Goal: Task Accomplishment & Management: Manage account settings

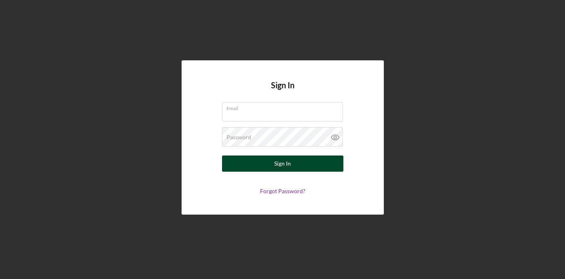
type input "[EMAIL_ADDRESS][DOMAIN_NAME]"
click at [293, 162] on button "Sign In" at bounding box center [282, 163] width 121 height 16
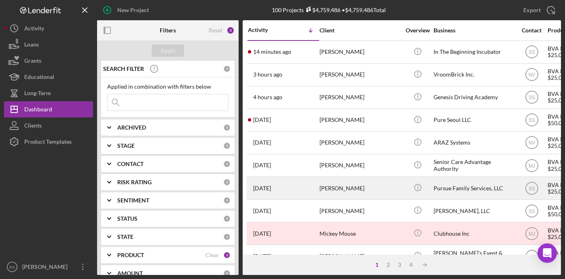
click at [465, 183] on div "Pursue Family Services, LLC" at bounding box center [473, 187] width 81 height 21
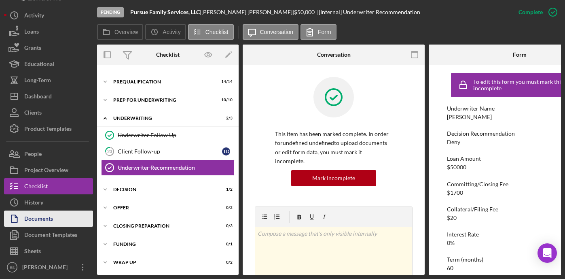
scroll to position [13, 0]
click at [45, 214] on div "Documents" at bounding box center [38, 219] width 29 height 18
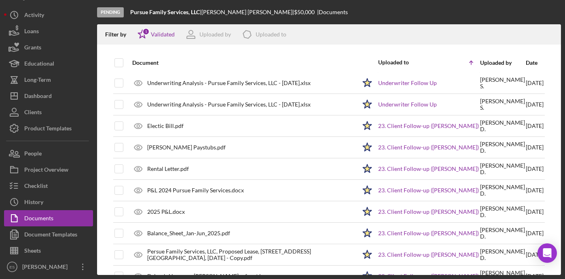
scroll to position [862, 0]
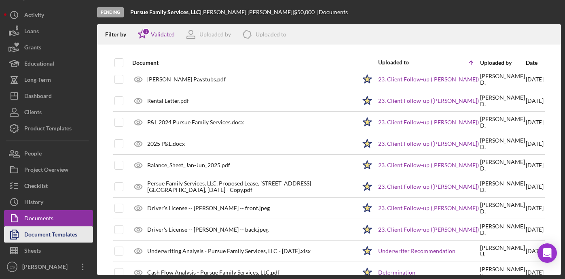
click at [42, 235] on div "Document Templates" at bounding box center [50, 235] width 53 height 18
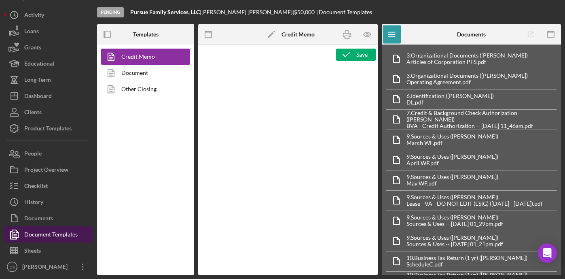
type textarea "<p><span style="text-decoration: underline;"><strong>BVA Final Recommendation</…"
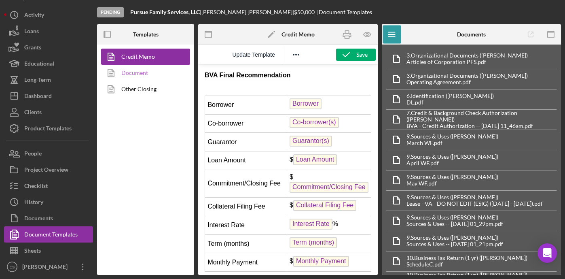
click at [137, 70] on link "Document" at bounding box center [143, 73] width 85 height 16
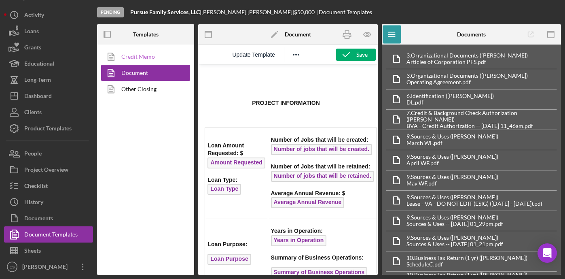
click at [134, 56] on link "Credit Memo" at bounding box center [143, 57] width 85 height 16
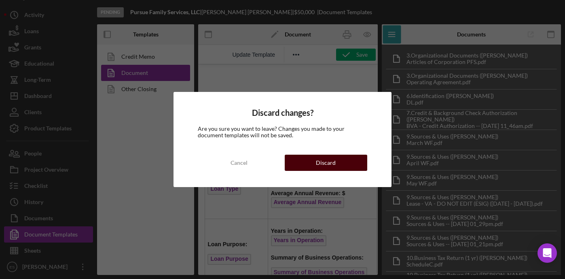
click at [326, 159] on div "Discard" at bounding box center [326, 162] width 20 height 16
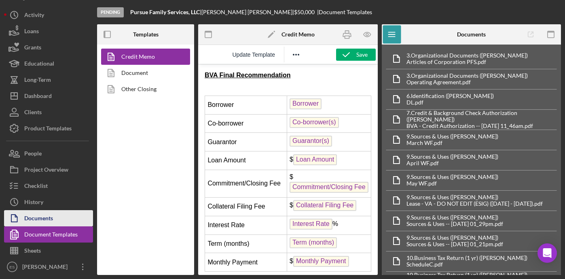
click at [42, 222] on div "Documents" at bounding box center [38, 219] width 29 height 18
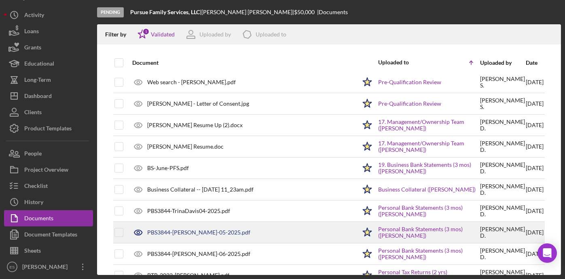
scroll to position [559, 0]
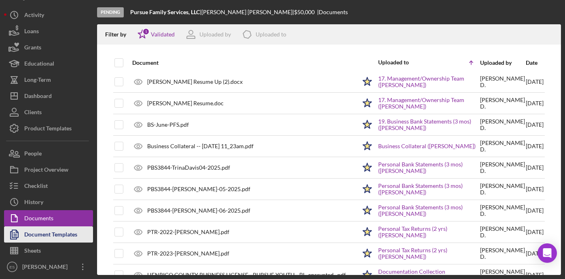
click at [74, 239] on div "Document Templates" at bounding box center [50, 235] width 53 height 18
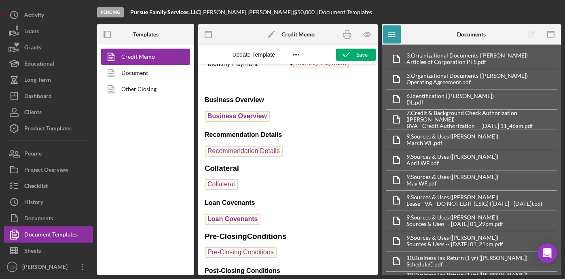
scroll to position [198, 0]
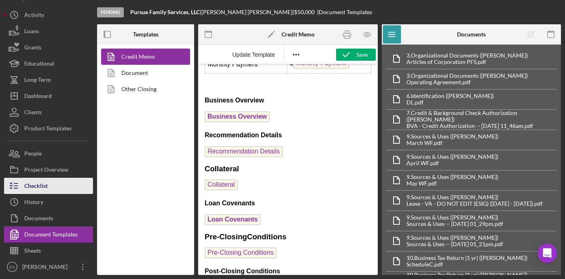
click at [46, 179] on div "Checklist" at bounding box center [35, 187] width 23 height 18
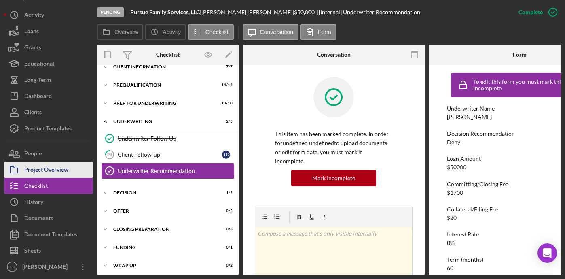
scroll to position [46, 0]
click at [49, 169] on div "Project Overview" at bounding box center [46, 170] width 44 height 18
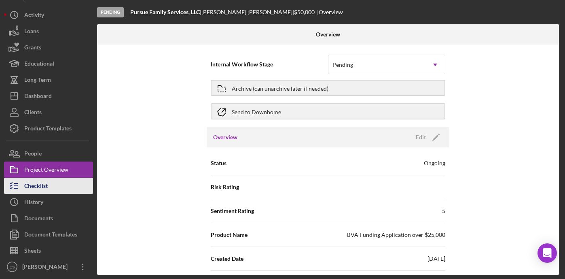
click at [46, 183] on div "Checklist" at bounding box center [35, 187] width 23 height 18
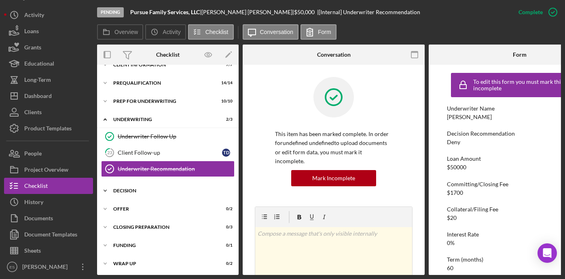
click at [128, 189] on div "Decision" at bounding box center [170, 190] width 115 height 5
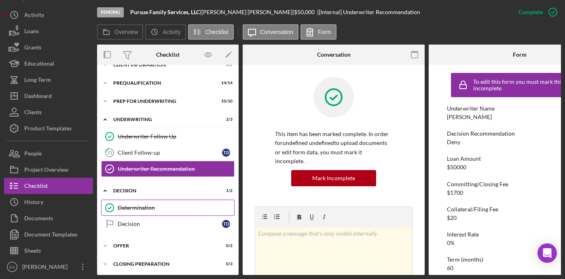
click at [131, 204] on div "Determination" at bounding box center [176, 207] width 116 height 6
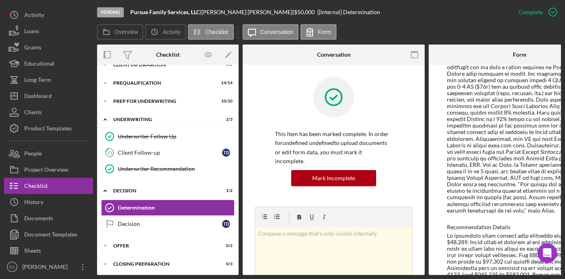
scroll to position [596, 0]
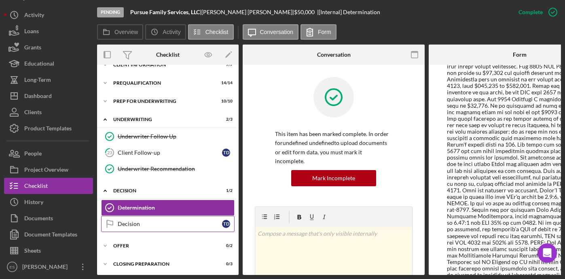
click at [133, 226] on link "Decision Decision T D" at bounding box center [167, 224] width 133 height 16
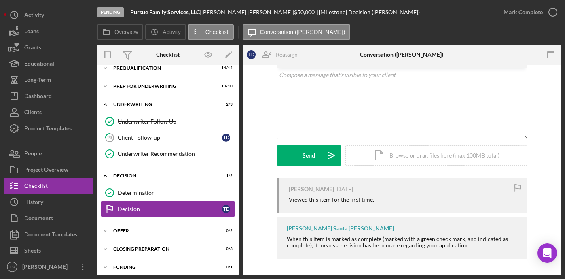
scroll to position [86, 0]
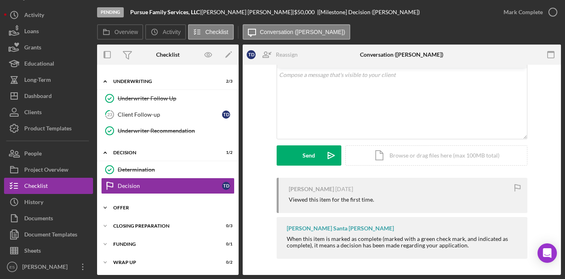
click at [148, 208] on div "Offer" at bounding box center [170, 207] width 115 height 5
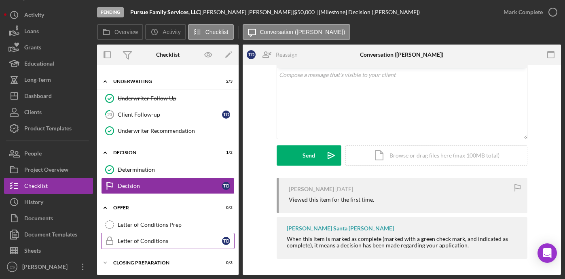
click at [142, 243] on div "Letter of Conditions" at bounding box center [170, 240] width 104 height 6
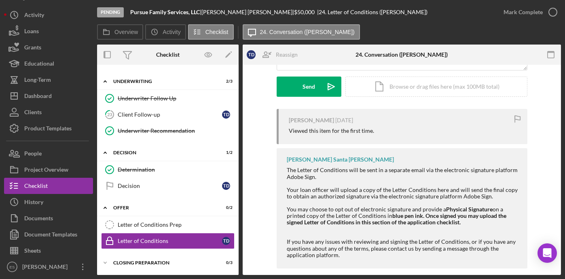
scroll to position [228, 0]
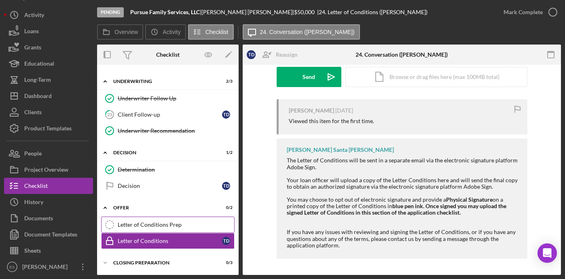
click at [165, 227] on div "Letter of Conditions Prep" at bounding box center [176, 224] width 116 height 6
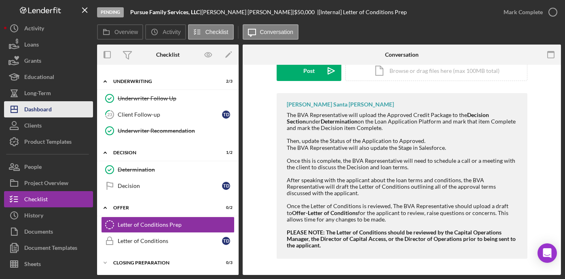
click at [42, 104] on div "Dashboard" at bounding box center [37, 110] width 27 height 18
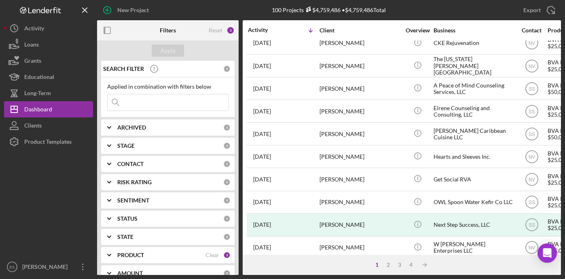
scroll to position [358, 0]
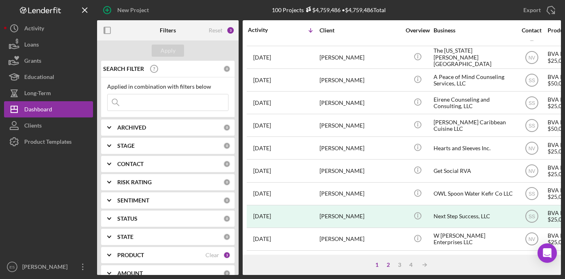
click at [387, 266] on div "2" at bounding box center [388, 264] width 11 height 6
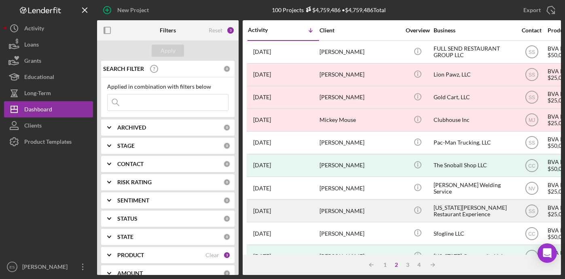
scroll to position [2, 0]
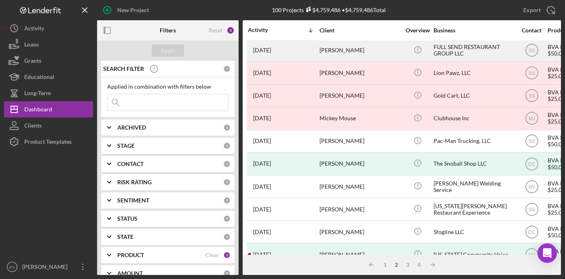
click at [450, 49] on div "FULL SEND RESTAURANT GROUP LLC" at bounding box center [473, 50] width 81 height 21
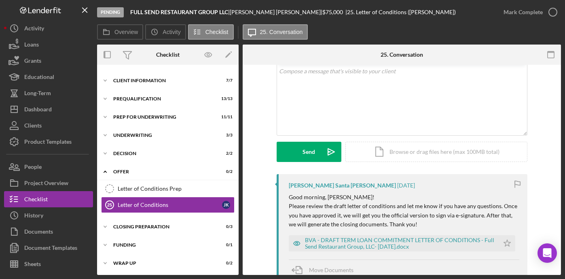
scroll to position [66, 0]
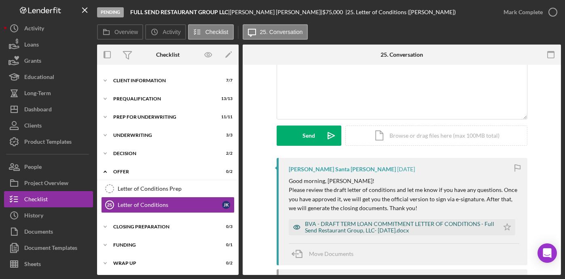
click at [346, 222] on div "BVA - DRAFT TERM LOAN COMMITMENT LETTER OF CONDITIONS - Full Send Restaurant Gr…" at bounding box center [400, 226] width 190 height 13
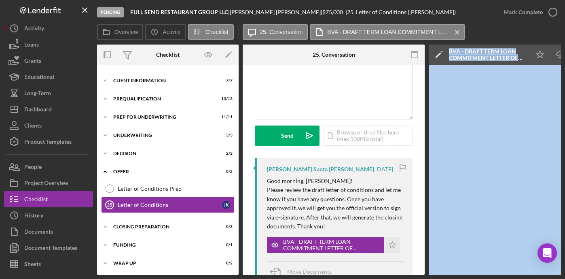
drag, startPoint x: 356, startPoint y: 275, endPoint x: 429, endPoint y: 269, distance: 73.4
click at [38, 200] on div "Pending FULL SEND RESTAURANT GROUP LLC | [PERSON_NAME] | $75,000 $75,000 | 25. …" at bounding box center [282, 139] width 565 height 279
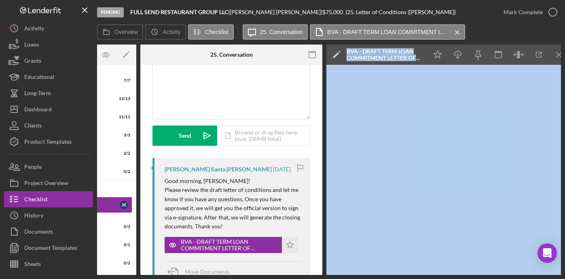
scroll to position [0, 110]
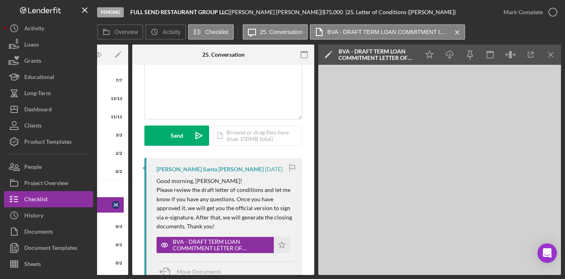
drag, startPoint x: 435, startPoint y: 275, endPoint x: 428, endPoint y: 275, distance: 7.7
click at [428, 275] on div "Pending FULL SEND RESTAURANT GROUP LLC | [PERSON_NAME] | $75,000 $75,000 | 25. …" at bounding box center [282, 139] width 565 height 279
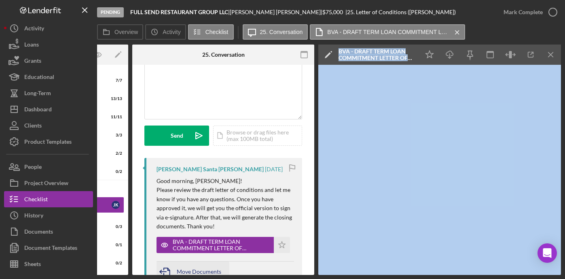
drag, startPoint x: 376, startPoint y: 275, endPoint x: 218, endPoint y: 264, distance: 158.5
click at [226, 266] on div "Pending FULL SEND RESTAURANT GROUP LLC | [PERSON_NAME] | $75,000 $75,000 | 25. …" at bounding box center [282, 139] width 565 height 279
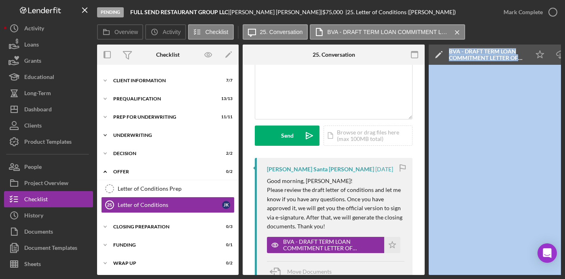
click at [154, 136] on div "Underwriting" at bounding box center [170, 135] width 115 height 5
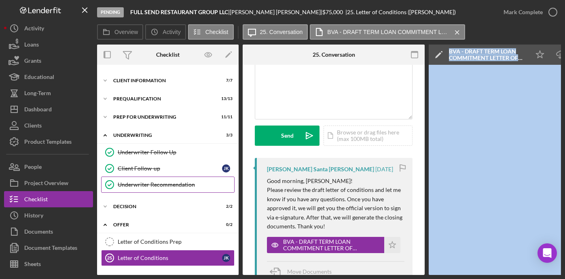
click at [160, 182] on div "Underwriter Recommendation" at bounding box center [176, 184] width 116 height 6
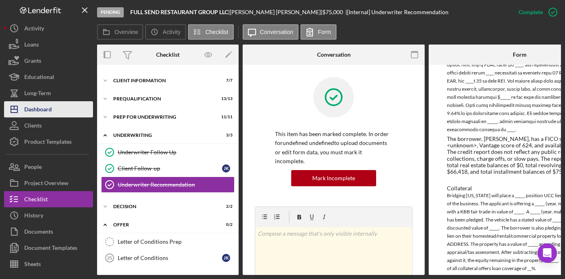
click at [42, 107] on div "Dashboard" at bounding box center [37, 110] width 27 height 18
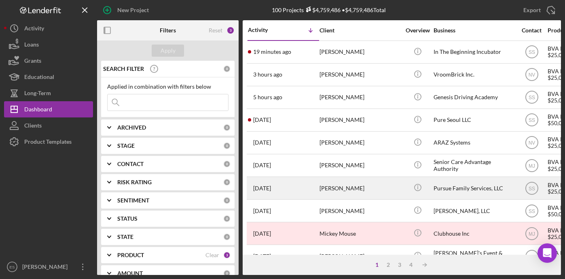
click at [376, 188] on div "[PERSON_NAME]" at bounding box center [359, 187] width 81 height 21
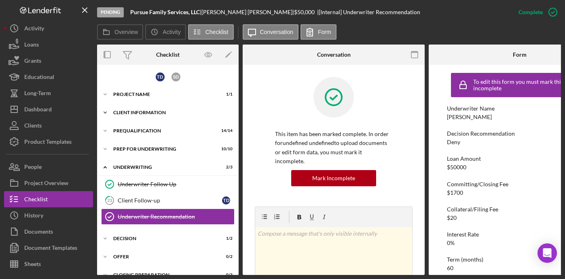
click at [152, 112] on div "Client Information" at bounding box center [170, 112] width 115 height 5
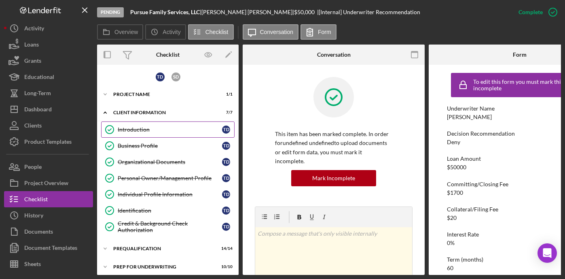
click at [134, 126] on div "Introduction" at bounding box center [170, 129] width 104 height 6
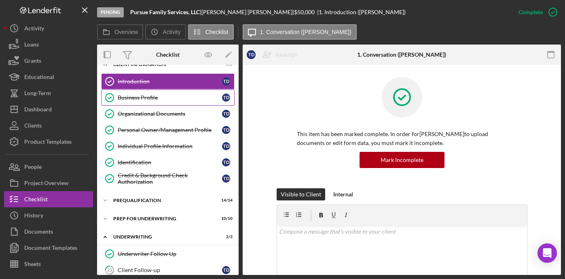
scroll to position [62, 0]
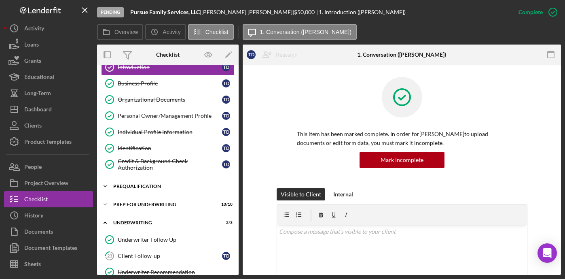
click at [144, 184] on div "Prequalification" at bounding box center [170, 186] width 115 height 5
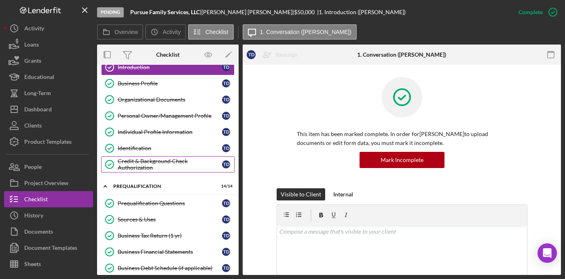
scroll to position [38, 0]
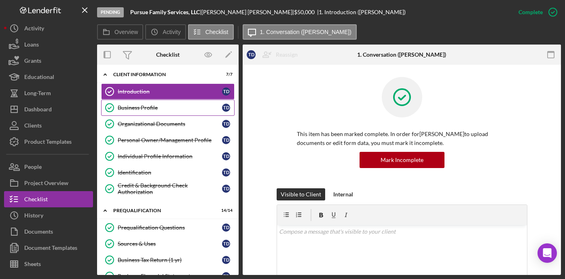
click at [139, 106] on div "Business Profile" at bounding box center [170, 107] width 104 height 6
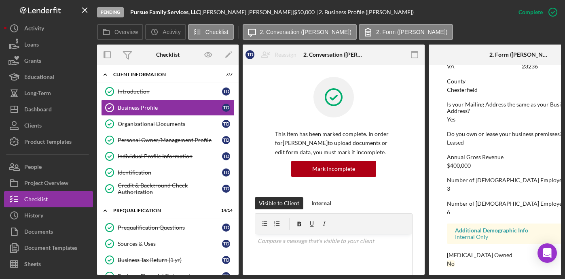
scroll to position [501, 0]
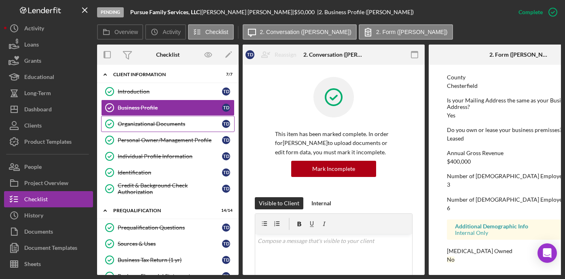
click at [156, 123] on div "Organizational Documents" at bounding box center [170, 124] width 104 height 6
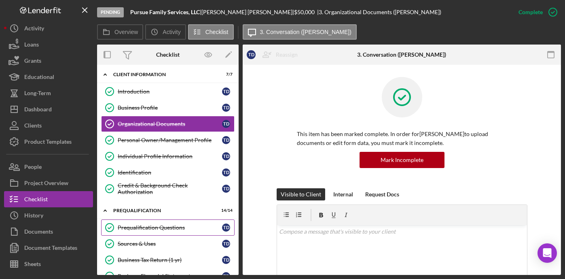
click at [166, 225] on div "Prequalification Questions" at bounding box center [170, 227] width 104 height 6
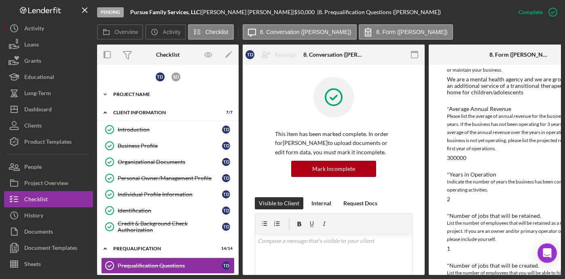
click at [142, 95] on div "Project Name" at bounding box center [170, 94] width 115 height 5
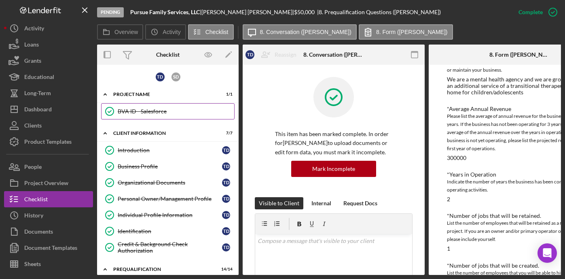
click at [140, 108] on link "BVA ID - Salesforce BVA ID - Salesforce" at bounding box center [167, 111] width 133 height 16
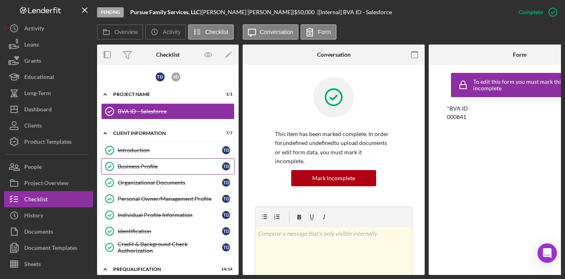
click at [135, 169] on link "Business Profile Business Profile T D" at bounding box center [167, 166] width 133 height 16
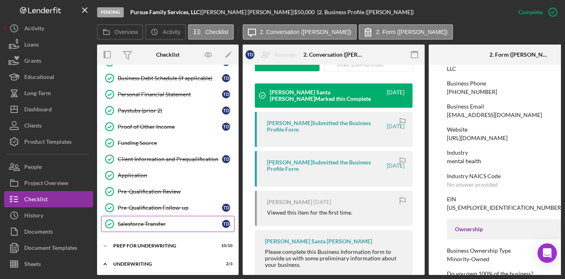
scroll to position [279, 0]
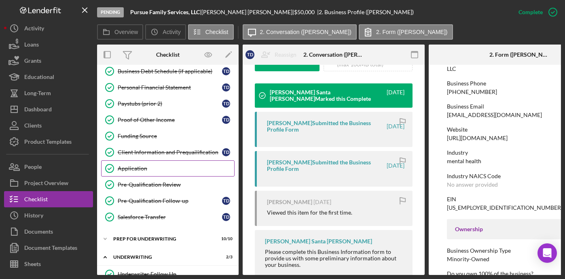
click at [137, 166] on div "Application" at bounding box center [176, 168] width 116 height 6
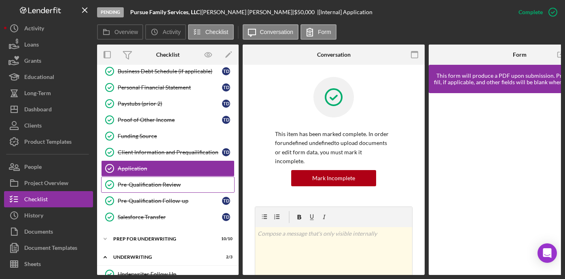
click at [145, 182] on div "Pre-Qualification Review" at bounding box center [176, 184] width 116 height 6
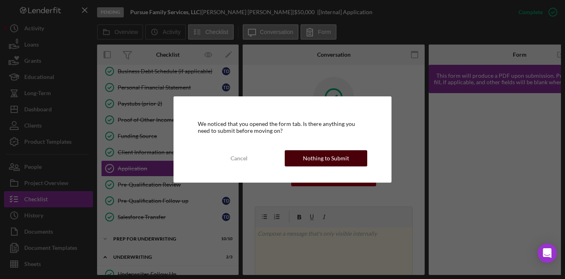
click at [338, 163] on div "Nothing to Submit" at bounding box center [326, 158] width 46 height 16
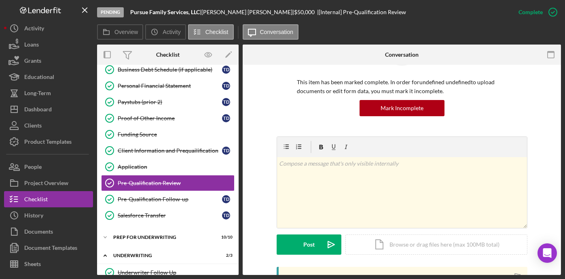
scroll to position [176, 0]
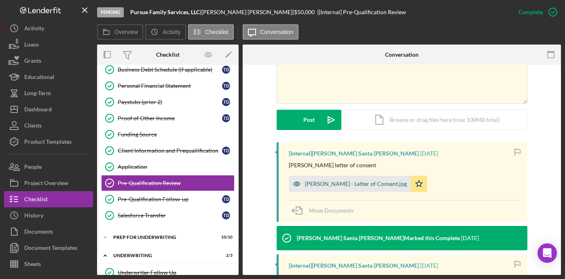
click at [334, 189] on div "[PERSON_NAME] - Letter of Consent.jpg" at bounding box center [350, 183] width 122 height 16
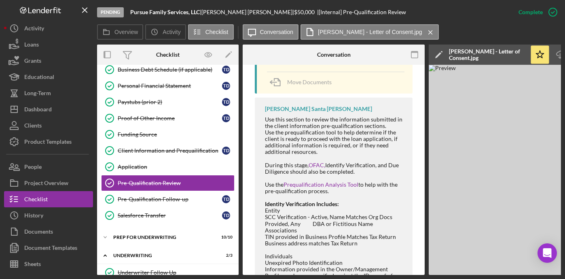
scroll to position [941, 0]
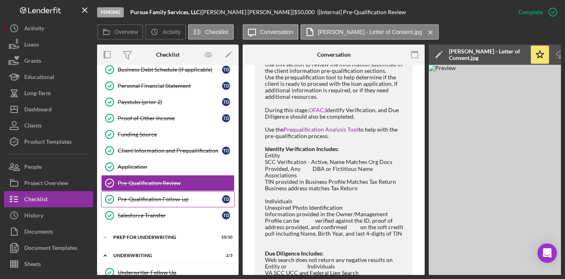
click at [152, 201] on div "Pre-Qualification Follow-up" at bounding box center [170, 199] width 104 height 6
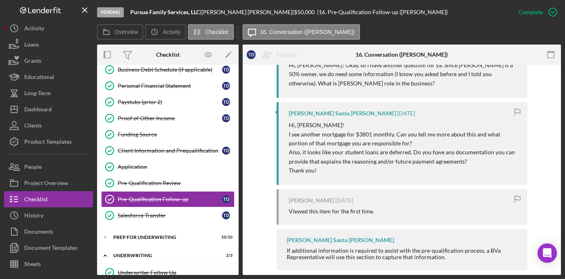
scroll to position [332, 0]
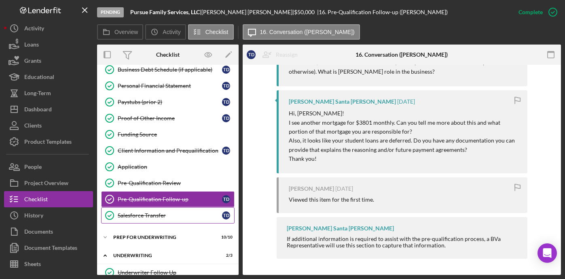
click at [133, 213] on div "Salesforce Transfer" at bounding box center [170, 215] width 104 height 6
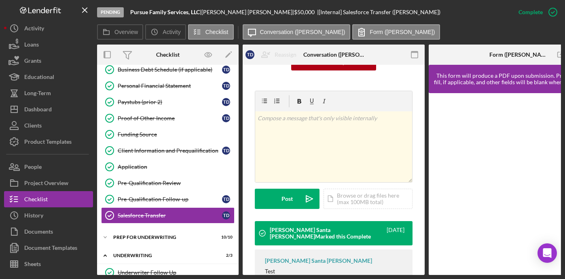
scroll to position [140, 0]
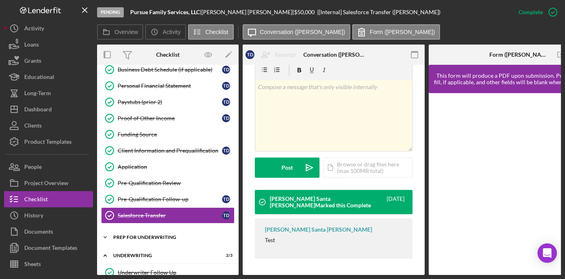
click at [149, 238] on div "Prep for Underwriting" at bounding box center [170, 237] width 115 height 5
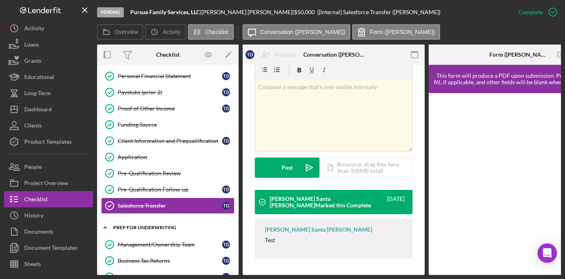
scroll to position [300, 0]
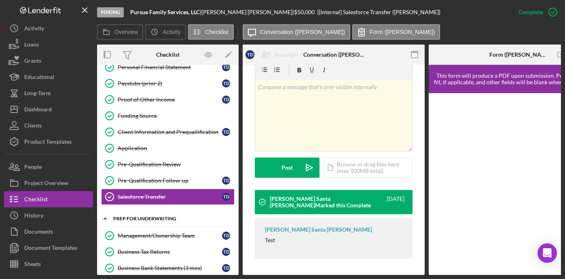
click at [149, 238] on div "Management/Ownership Team" at bounding box center [170, 235] width 104 height 6
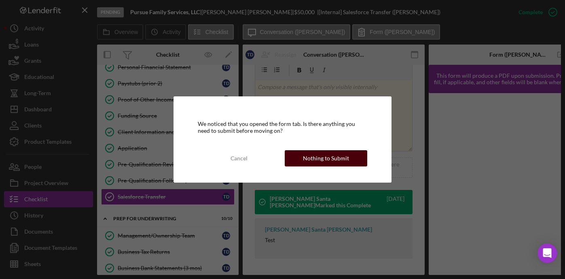
click at [330, 150] on div "Nothing to Submit" at bounding box center [326, 158] width 46 height 16
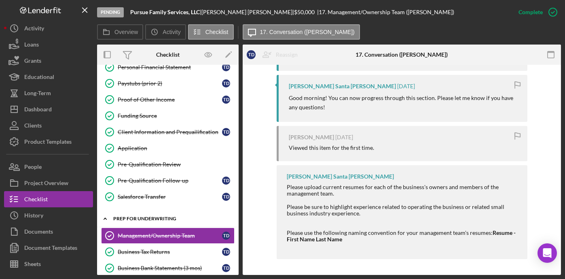
scroll to position [321, 0]
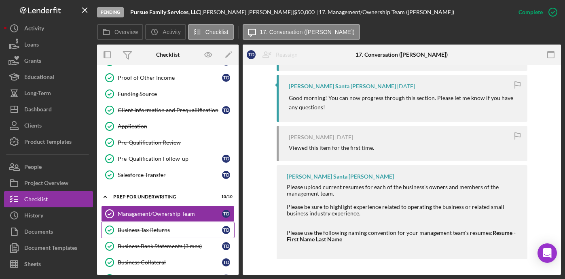
click at [151, 230] on div "Business Tax Returns" at bounding box center [170, 229] width 104 height 6
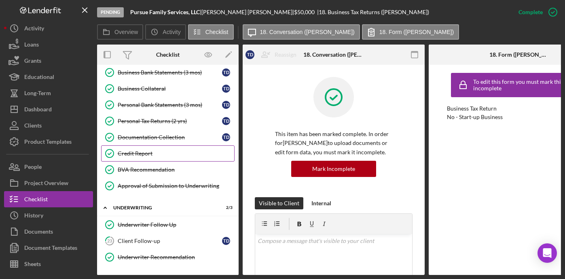
scroll to position [497, 0]
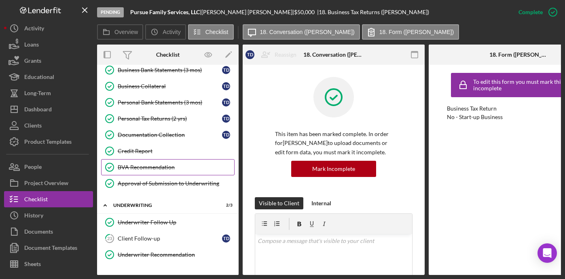
click at [137, 165] on div "BVA Recommendation" at bounding box center [176, 167] width 116 height 6
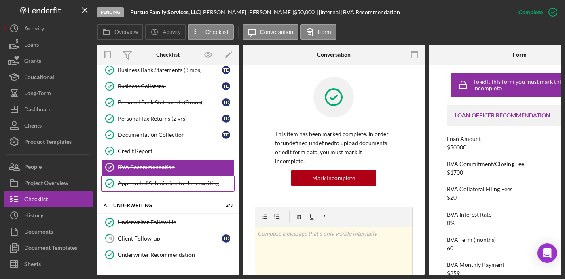
click at [186, 182] on div "Approval of Submission to Underwriting" at bounding box center [176, 183] width 116 height 6
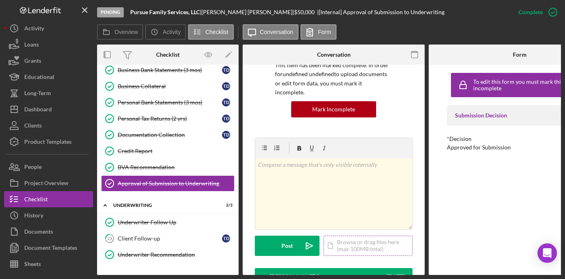
scroll to position [180, 0]
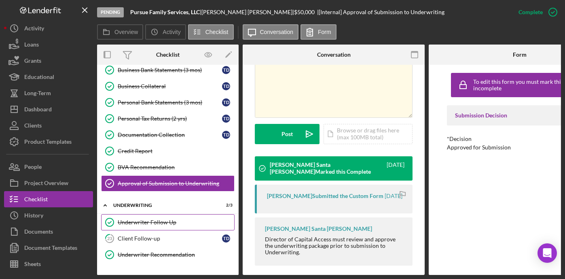
click at [157, 220] on div "Underwriter Follow Up" at bounding box center [176, 222] width 116 height 6
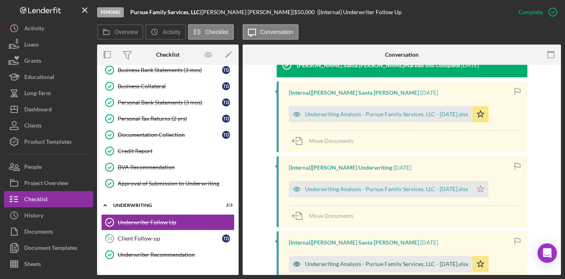
scroll to position [251, 0]
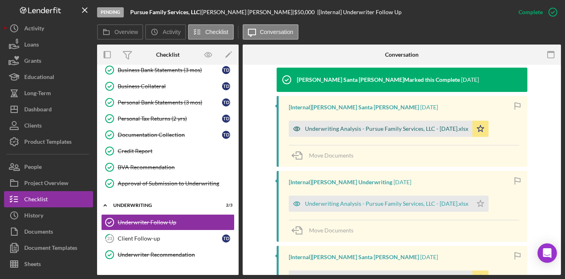
click at [350, 129] on div "Underwriting Analysis - Pursue Family Services, LLC - [DATE].xlsx" at bounding box center [386, 128] width 163 height 6
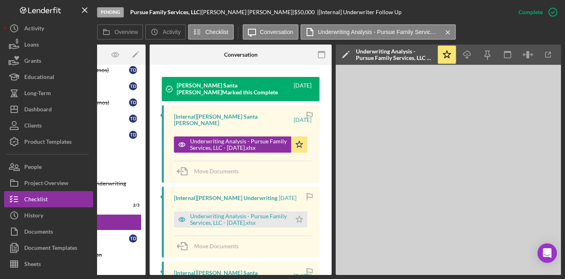
scroll to position [263, 0]
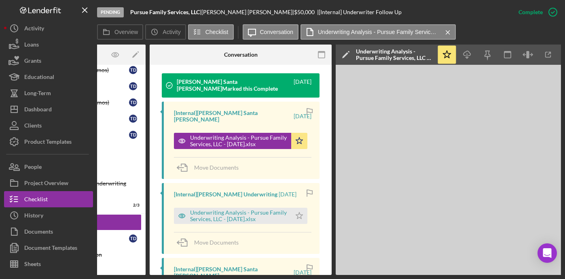
drag, startPoint x: 318, startPoint y: 275, endPoint x: 234, endPoint y: 258, distance: 85.3
click at [236, 259] on div "Pending Pursue Family Services, LLC | [PERSON_NAME] | $50,000 $50,000 | [Intern…" at bounding box center [282, 139] width 565 height 279
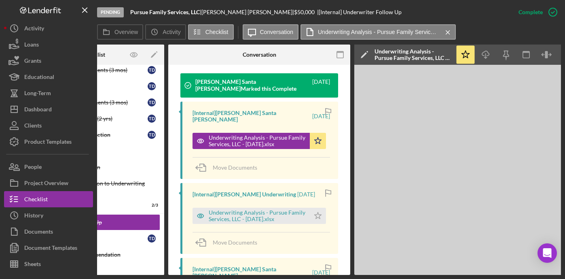
scroll to position [0, 0]
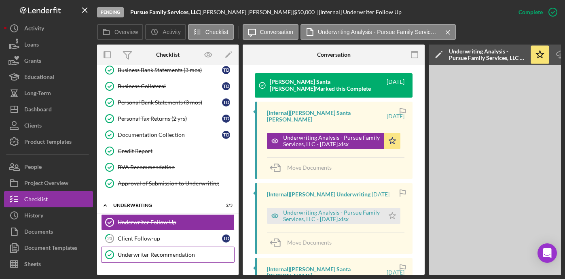
click at [166, 256] on div "Underwriter Recommendation" at bounding box center [176, 254] width 116 height 6
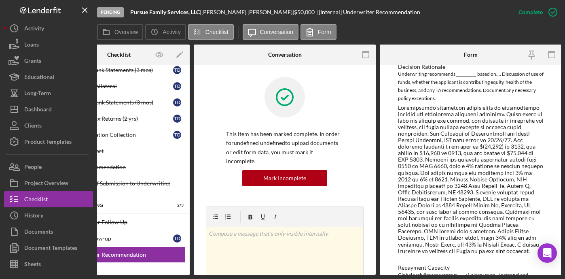
scroll to position [254, 0]
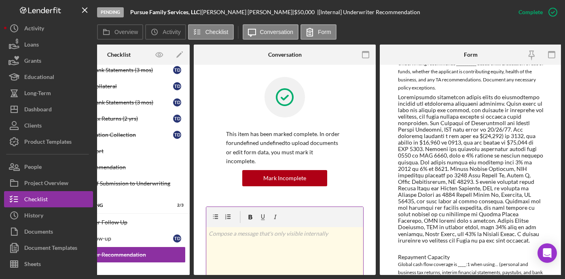
drag, startPoint x: 445, startPoint y: 275, endPoint x: 326, endPoint y: 270, distance: 119.8
click at [326, 271] on div "Pending Pursue Family Services, LLC | [PERSON_NAME] | $50,000 $50,000 | [Intern…" at bounding box center [282, 139] width 565 height 279
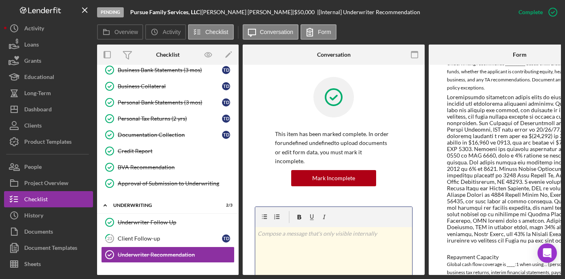
scroll to position [587, 0]
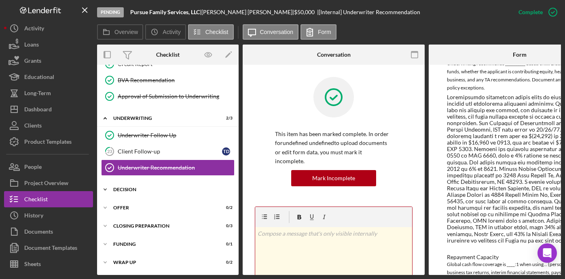
click at [142, 187] on div "Decision" at bounding box center [170, 189] width 115 height 5
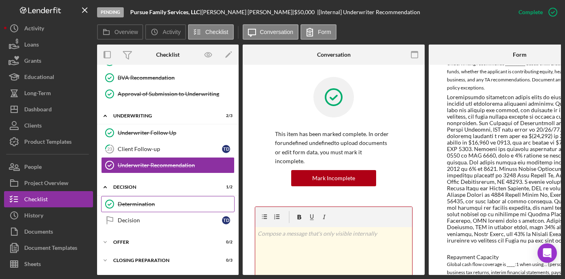
click at [141, 201] on div "Determination" at bounding box center [176, 204] width 116 height 6
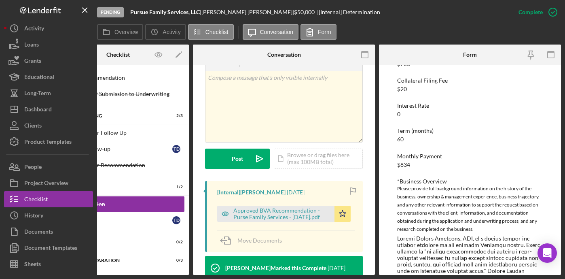
scroll to position [187, 0]
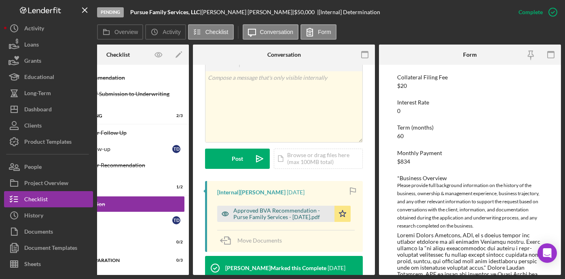
click at [287, 207] on div "Approved BVA Recommendation - Purse Family Services - [DATE].pdf" at bounding box center [281, 213] width 97 height 13
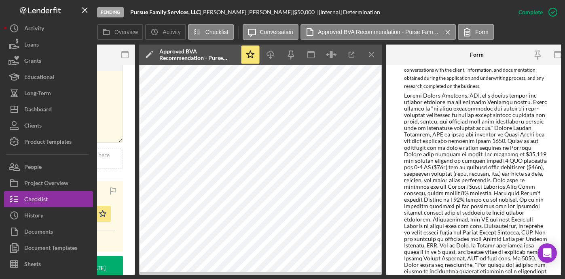
scroll to position [326, 0]
